Goal: Find specific page/section

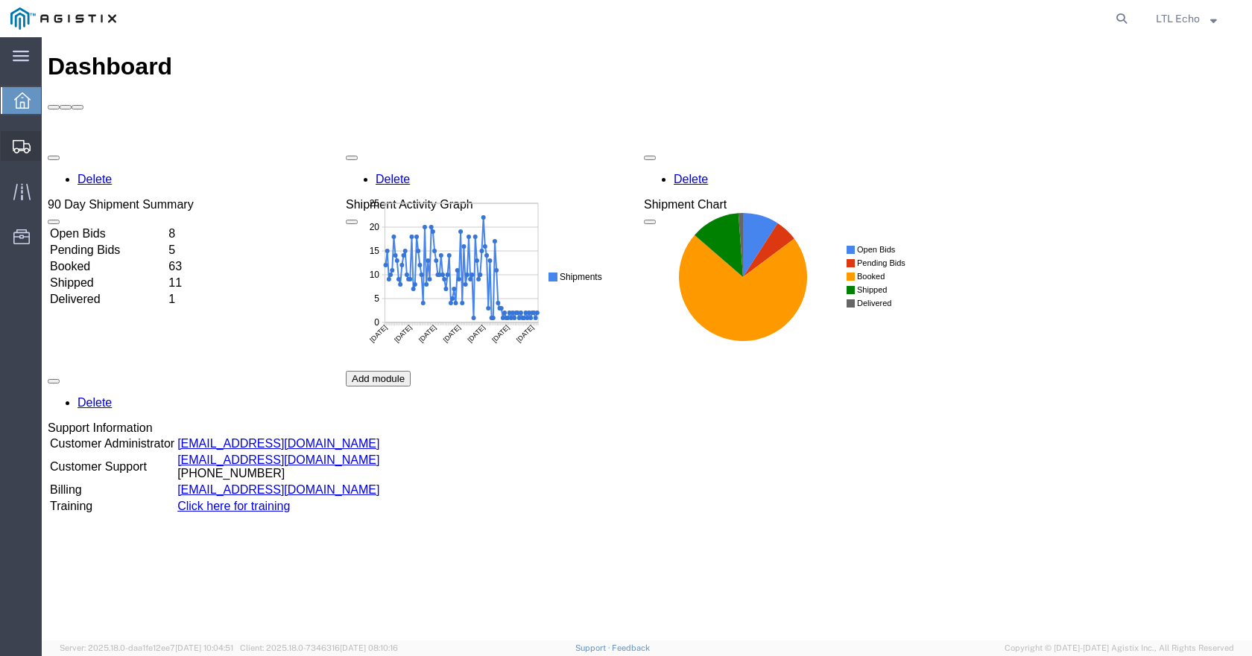
click at [7, 149] on div at bounding box center [22, 146] width 42 height 30
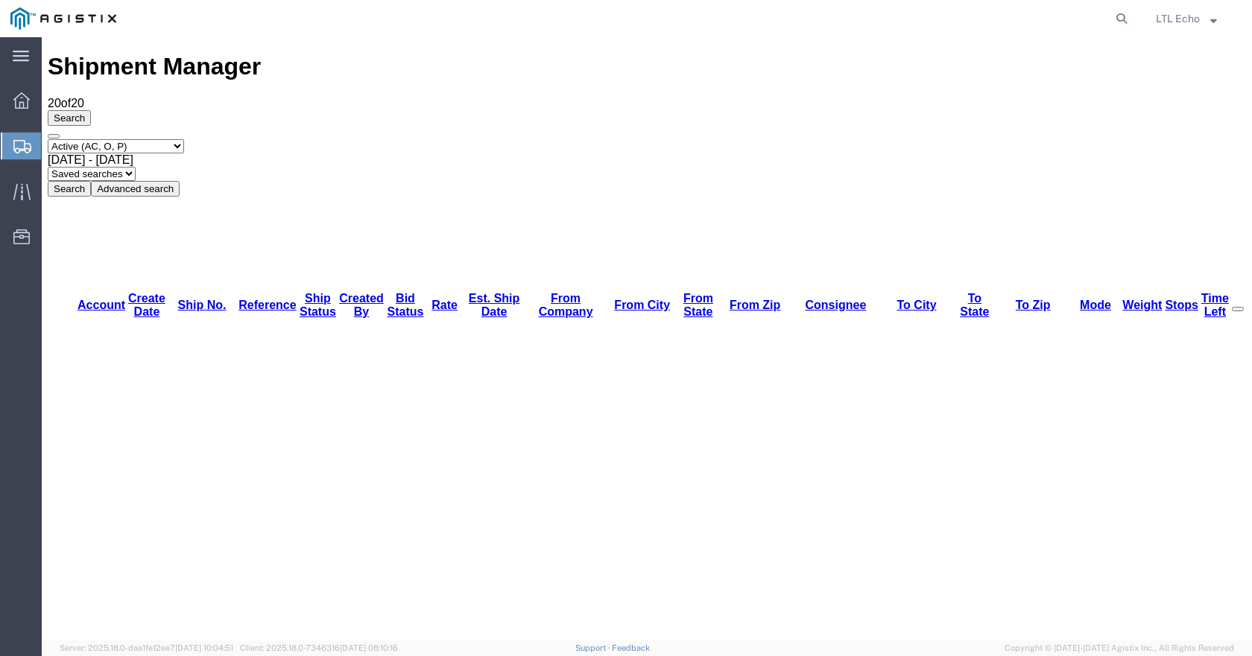
click at [136, 167] on select "Saved searches LKQ TL Lost PGW TL" at bounding box center [92, 174] width 88 height 14
select select "PGW TL"
click at [136, 167] on select "Saved searches LKQ TL Lost PGW TL" at bounding box center [92, 174] width 88 height 14
drag, startPoint x: 1128, startPoint y: 25, endPoint x: 1106, endPoint y: 22, distance: 22.7
click at [1128, 25] on icon at bounding box center [1121, 18] width 21 height 21
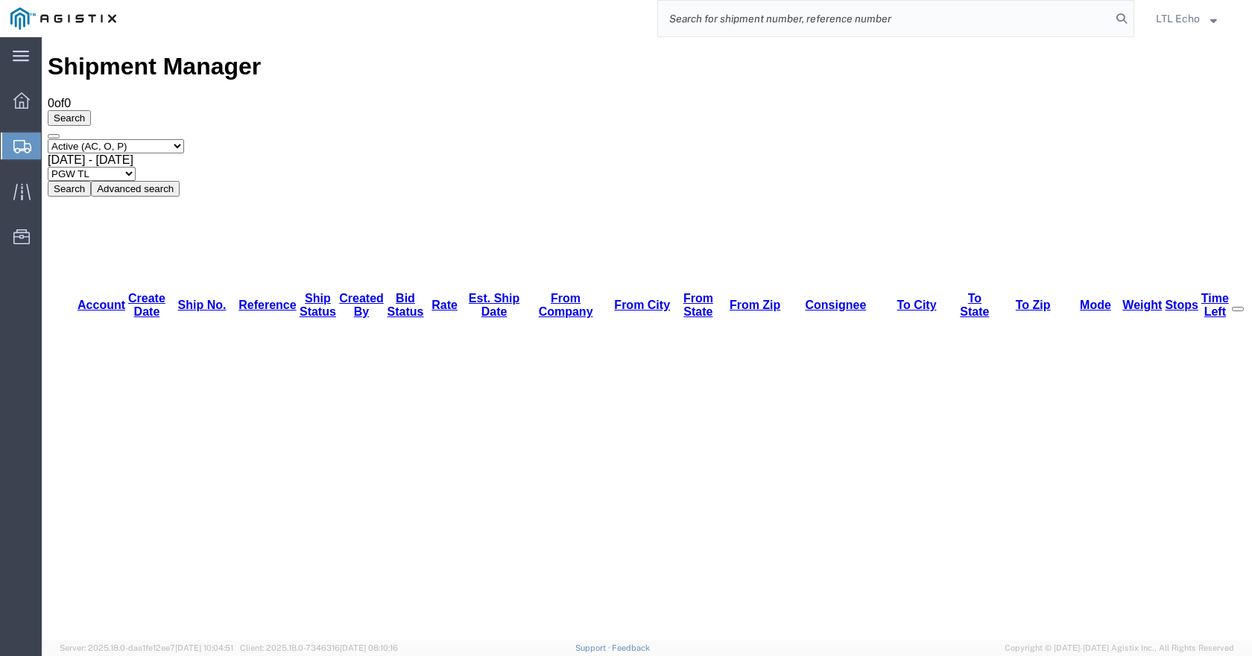
paste input "56699269"
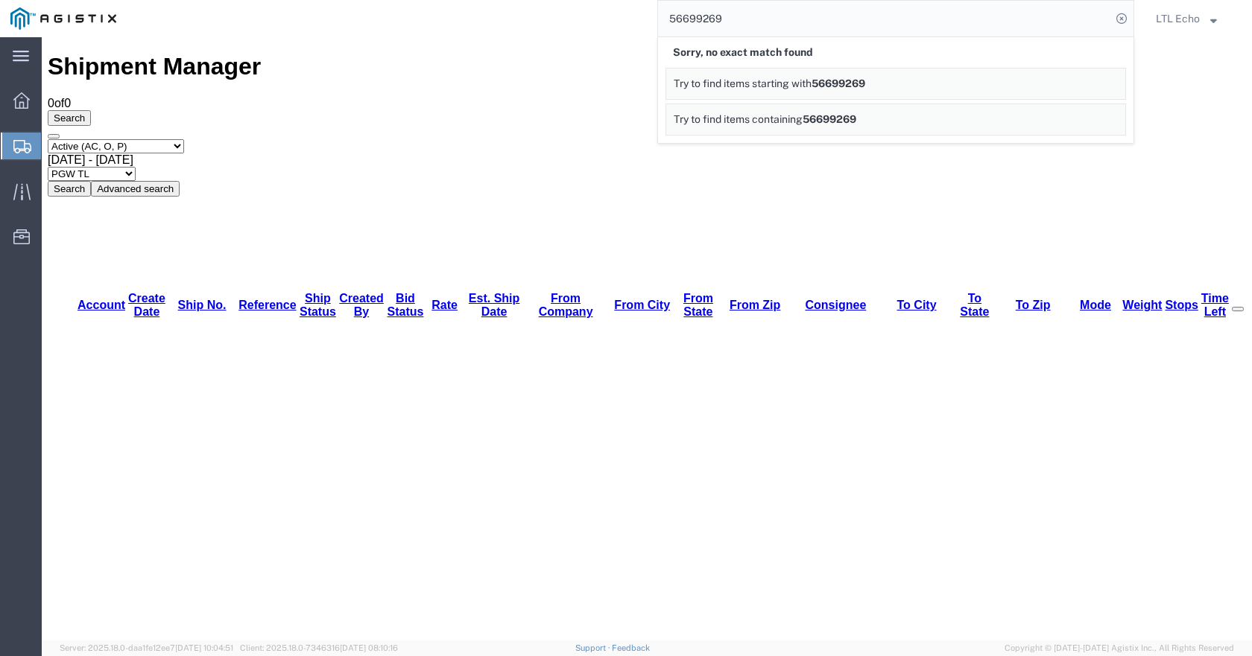
click at [713, 13] on input "56699269" at bounding box center [884, 19] width 453 height 36
click at [698, 20] on input "56699269" at bounding box center [884, 19] width 453 height 36
paste input "3802"
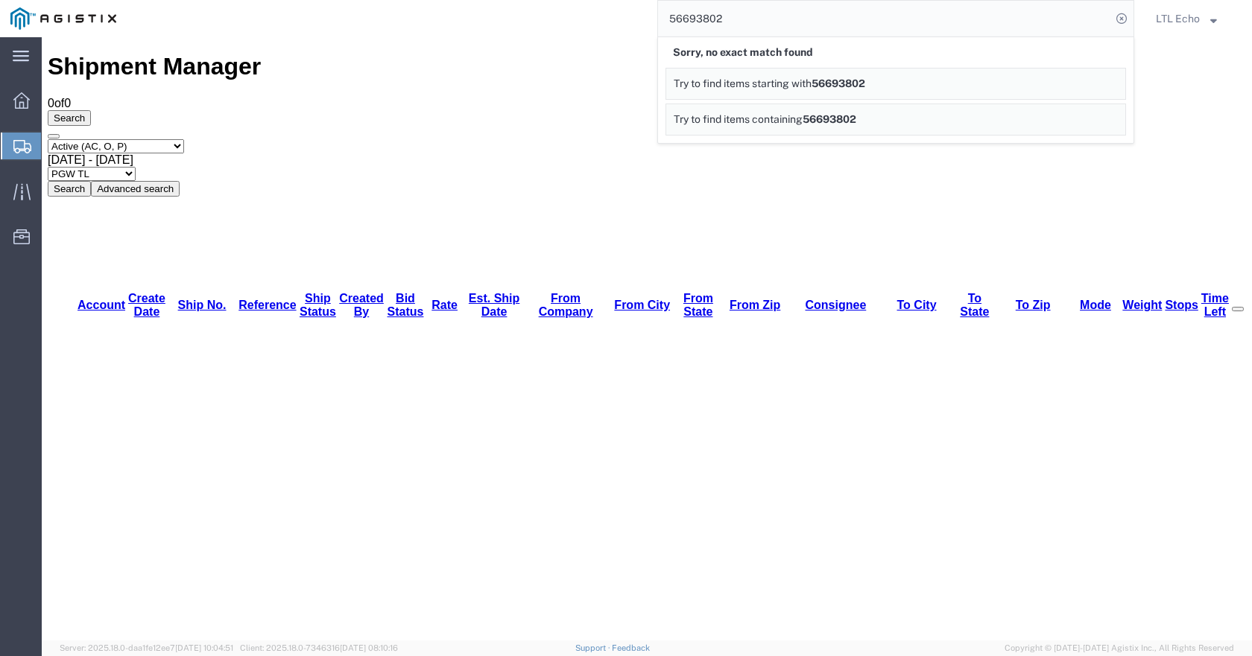
click at [674, 22] on input "56693802" at bounding box center [884, 19] width 453 height 36
click at [675, 21] on input "56693802" at bounding box center [884, 19] width 453 height 36
paste input "697"
type input "56693697"
